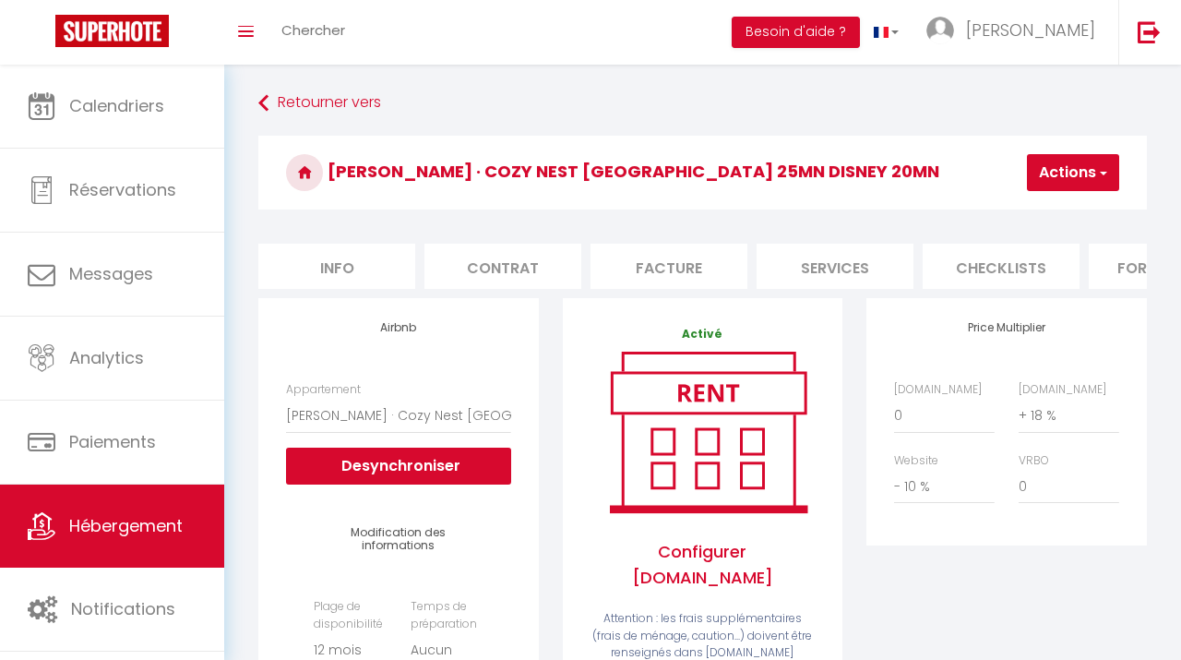
select select "9538-1006514376561521629"
select select "365"
select select "EUR"
select select "+ 18 %"
select select "- 10 %"
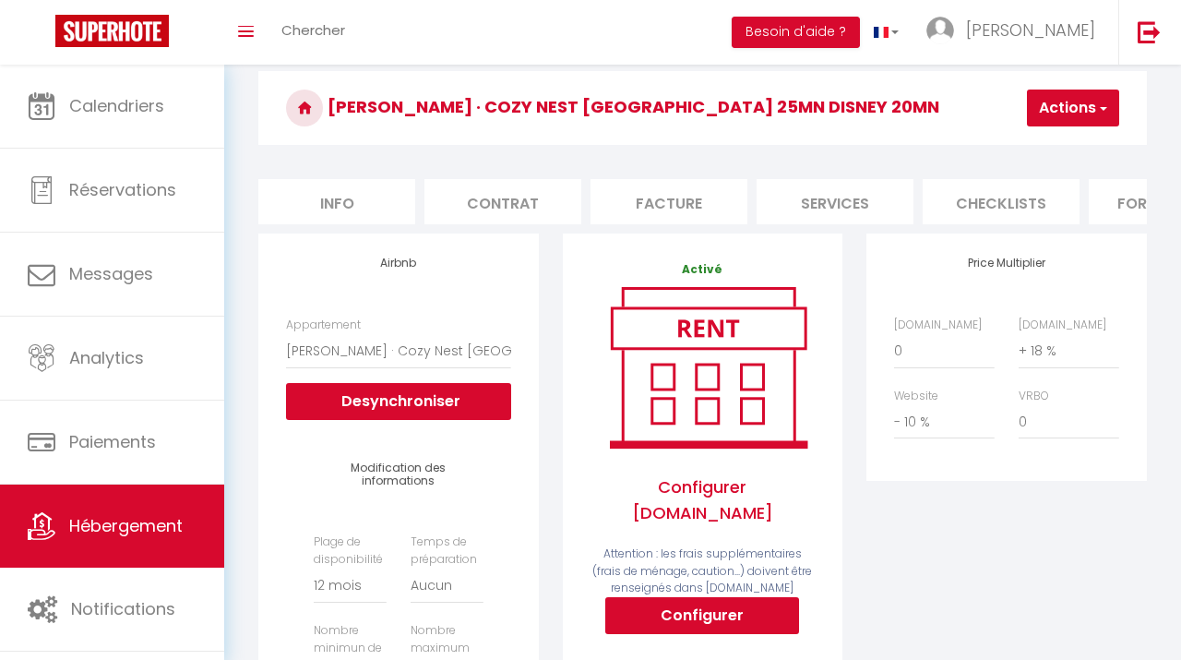
scroll to position [0, 260]
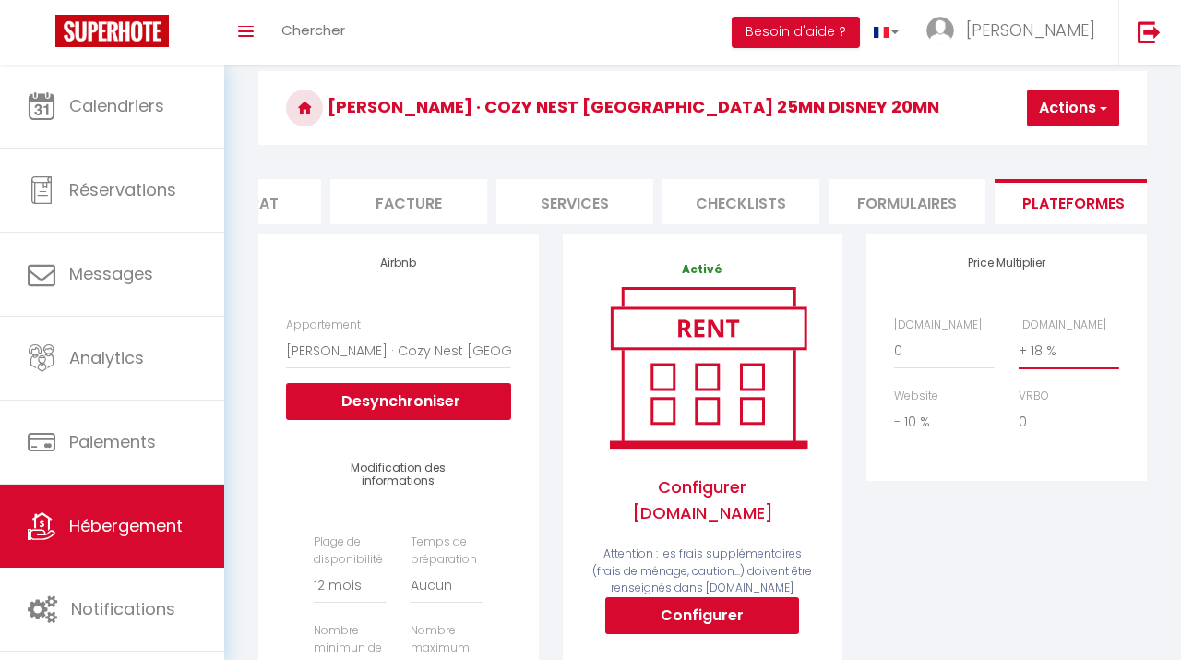
click at [1019, 333] on select "0 + 1 % + 2 % + 3 % + 4 % + 5 % + 6 % + 7 % + 8 % + 9 %" at bounding box center [1069, 350] width 101 height 35
select select "+ 25 %"
click option "+ 25 %" at bounding box center [0, 0] width 0 height 0
click at [1057, 116] on button "Actions" at bounding box center [1073, 107] width 92 height 37
click at [1032, 143] on link "Enregistrer" at bounding box center [1045, 149] width 146 height 24
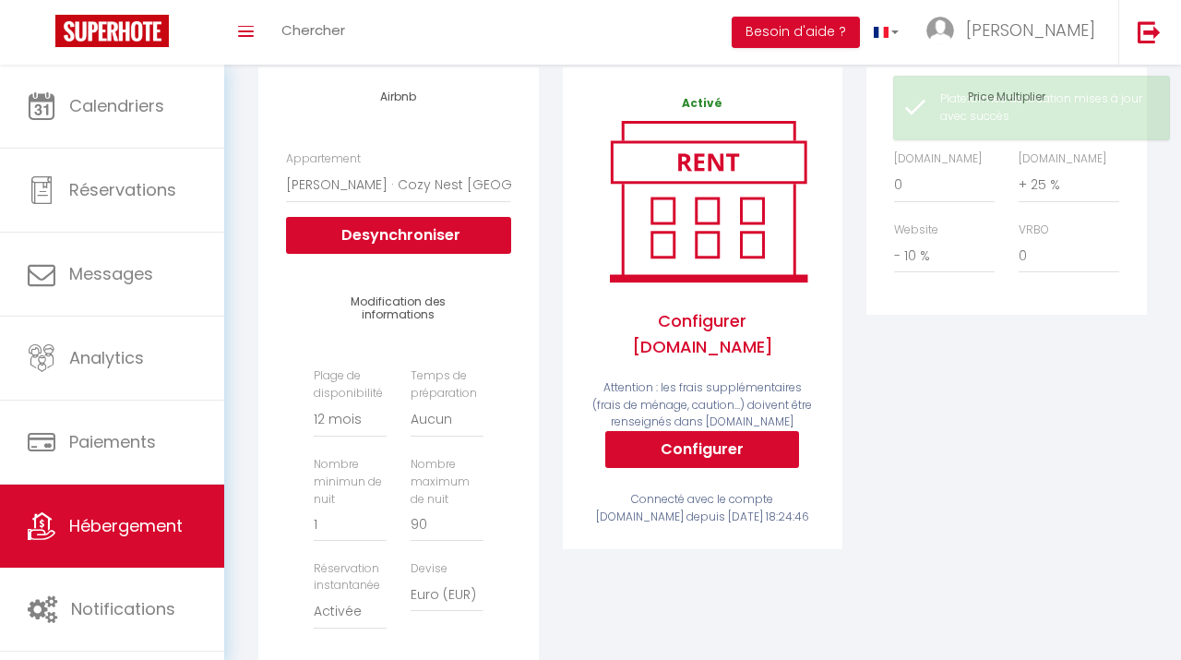
scroll to position [232, 0]
